Goal: Find specific page/section: Find specific page/section

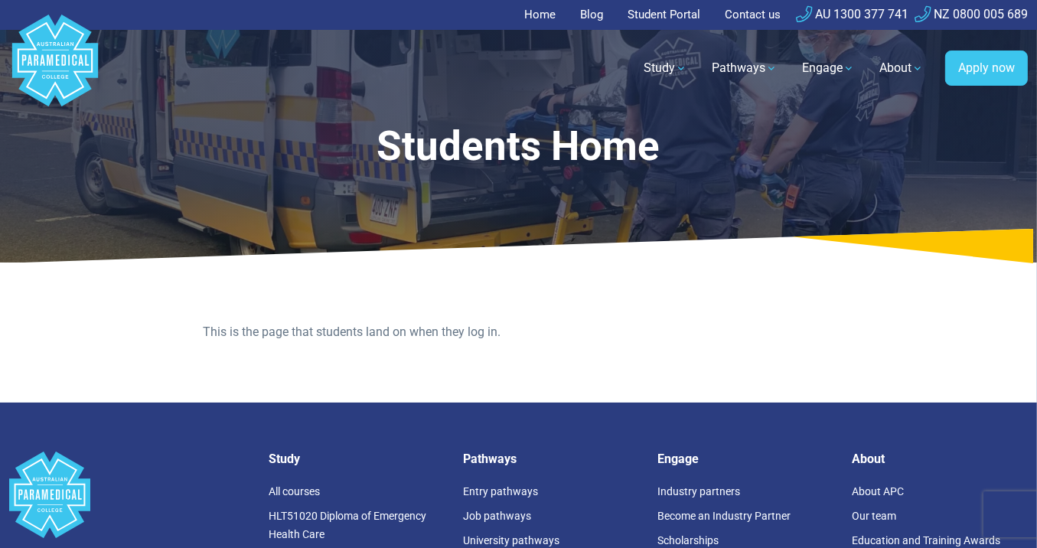
click at [670, 5] on link "Student Portal" at bounding box center [663, 15] width 91 height 30
click at [657, 11] on link "Student Portal" at bounding box center [663, 15] width 91 height 30
